Goal: Task Accomplishment & Management: Manage account settings

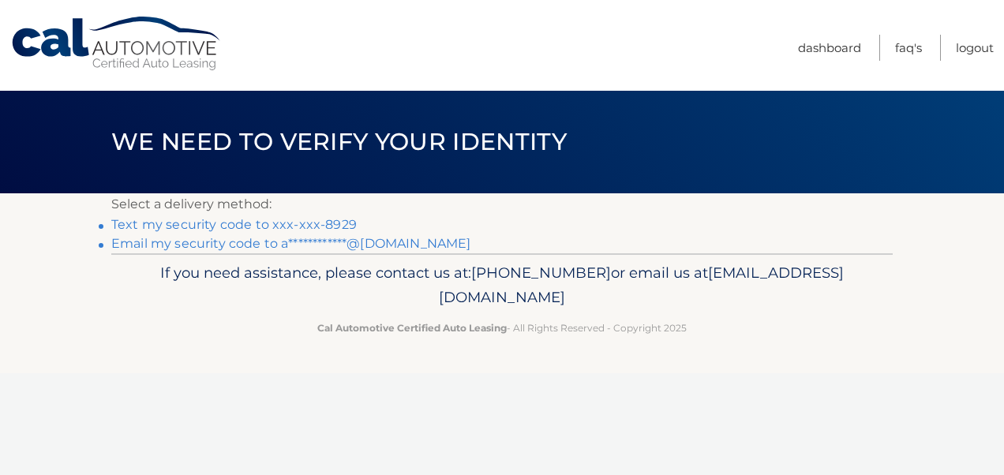
click at [336, 227] on link "Text my security code to xxx-xxx-8929" at bounding box center [234, 224] width 246 height 15
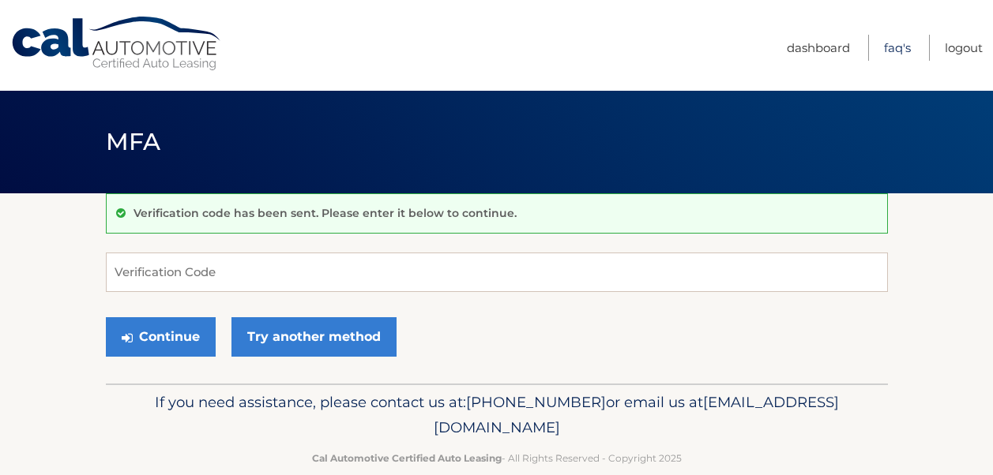
click at [903, 57] on link "FAQ's" at bounding box center [897, 48] width 27 height 26
click at [327, 275] on input "Verification Code" at bounding box center [497, 272] width 782 height 39
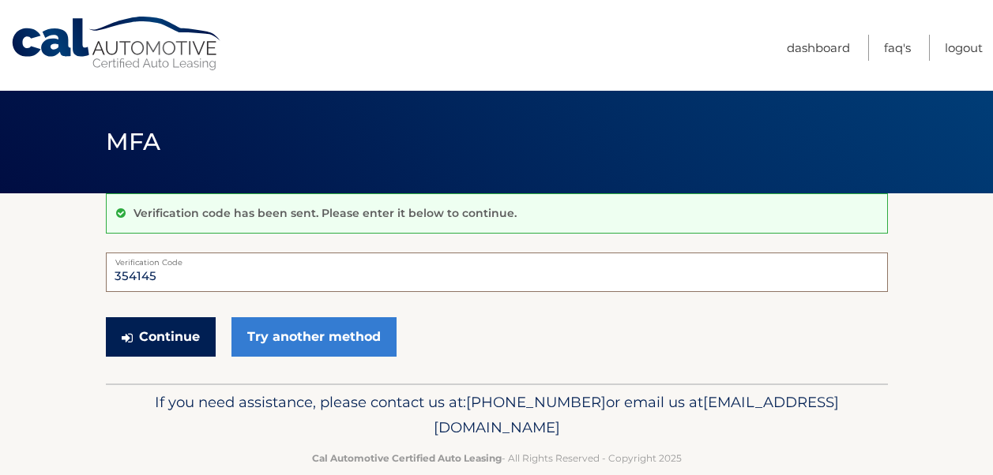
type input "354145"
click at [180, 338] on button "Continue" at bounding box center [161, 336] width 110 height 39
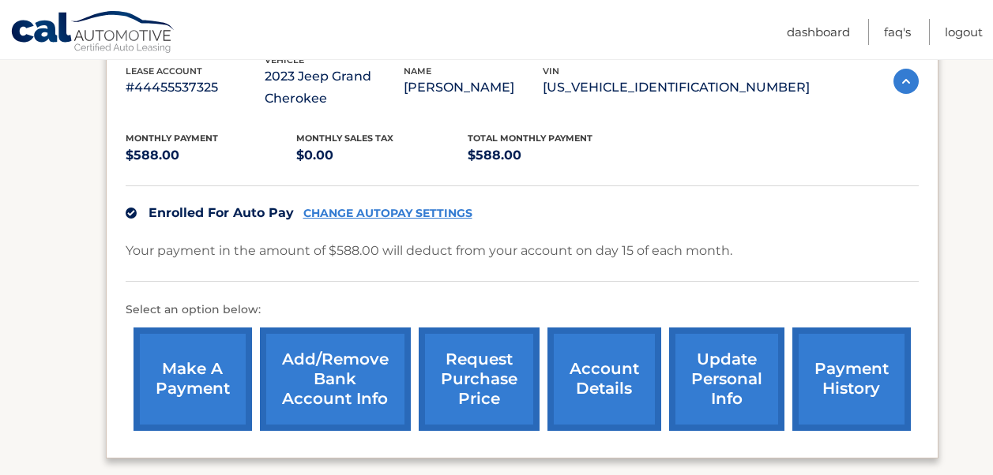
scroll to position [296, 0]
